Goal: Information Seeking & Learning: Learn about a topic

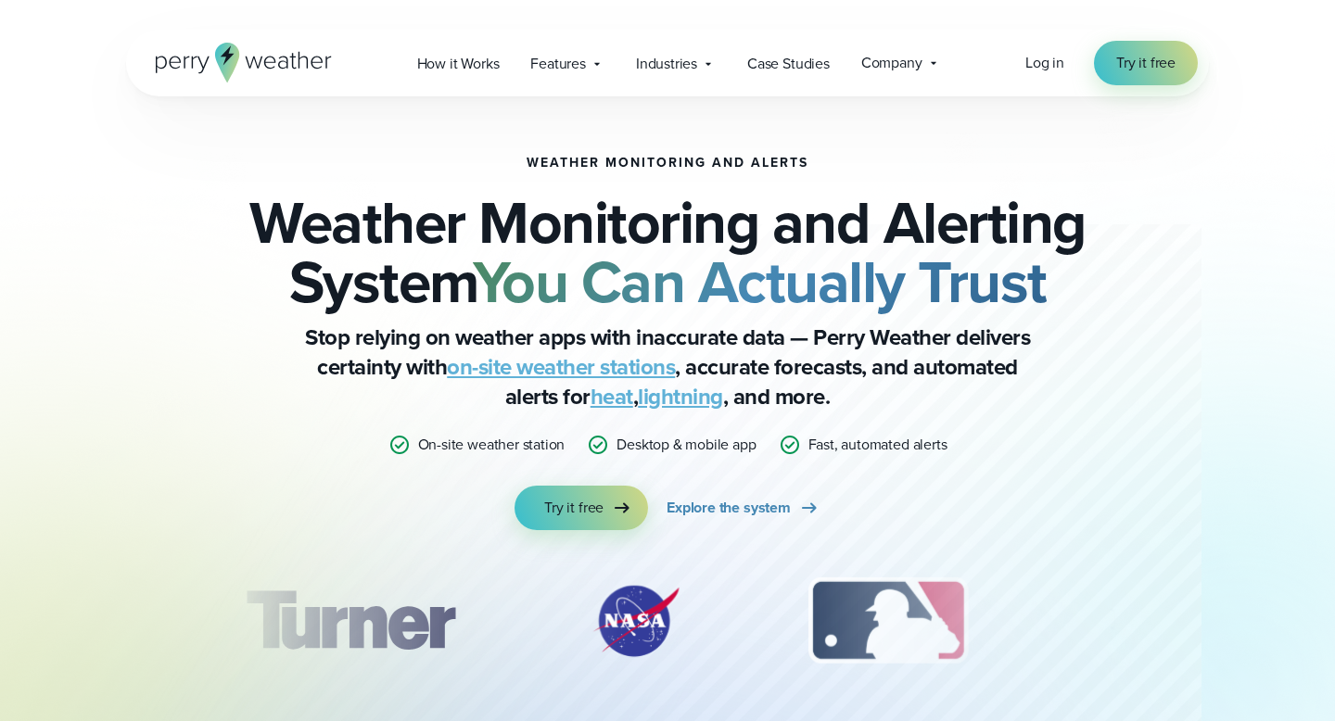
click at [670, 64] on span "Industries" at bounding box center [666, 64] width 61 height 22
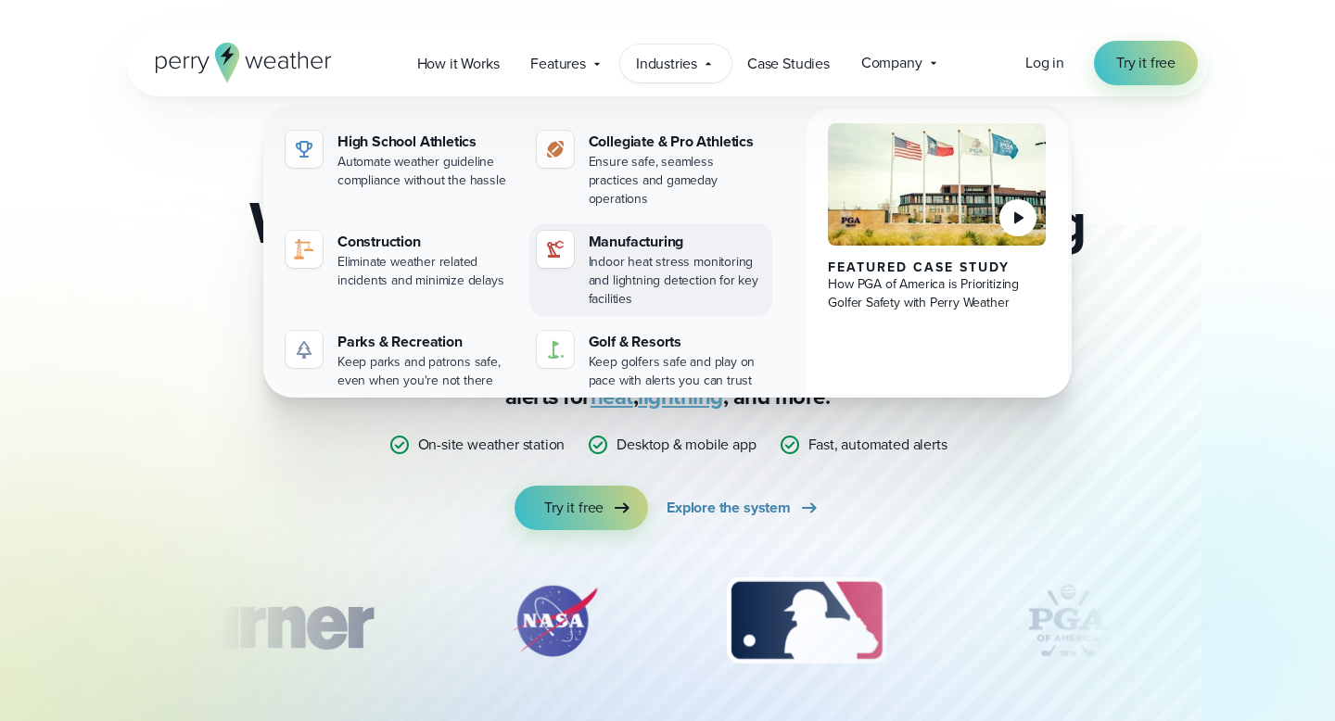
click at [664, 253] on div "Indoor heat stress monitoring and lightning detection for key facilities" at bounding box center [677, 281] width 177 height 56
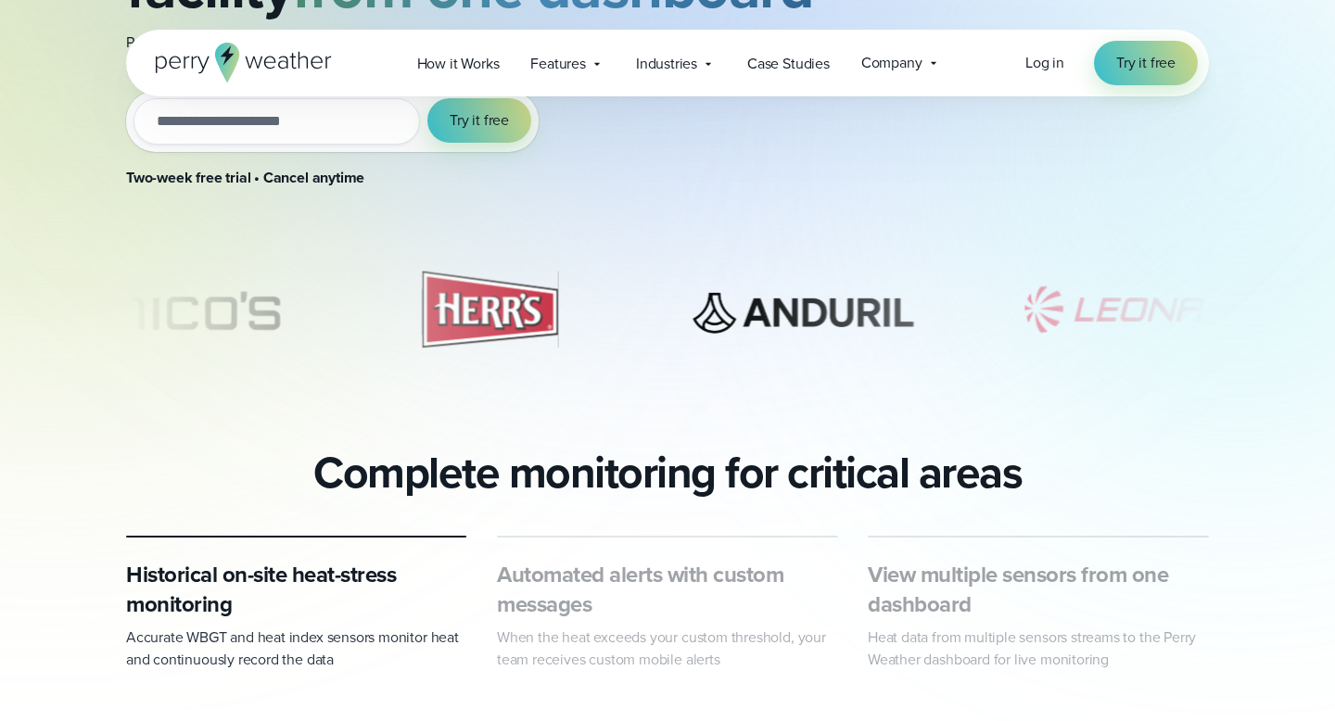
scroll to position [408, 0]
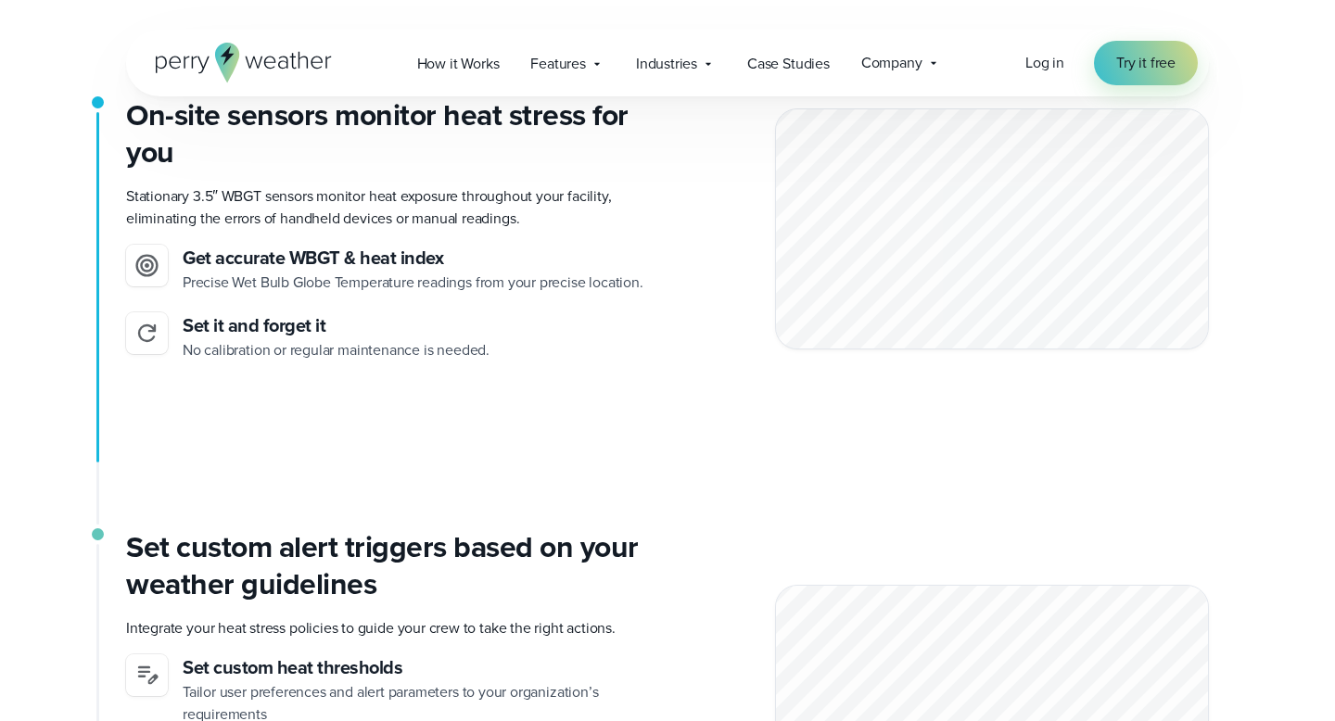
scroll to position [2409, 0]
